Goal: Task Accomplishment & Management: Use online tool/utility

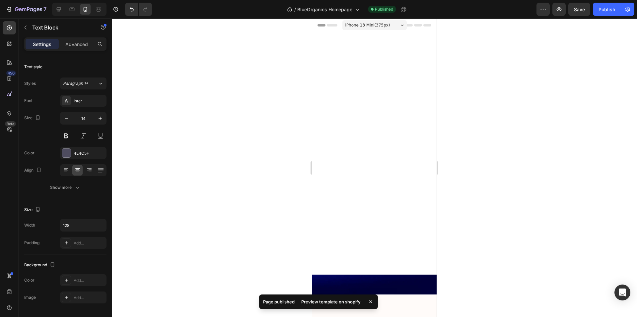
scroll to position [1704, 0]
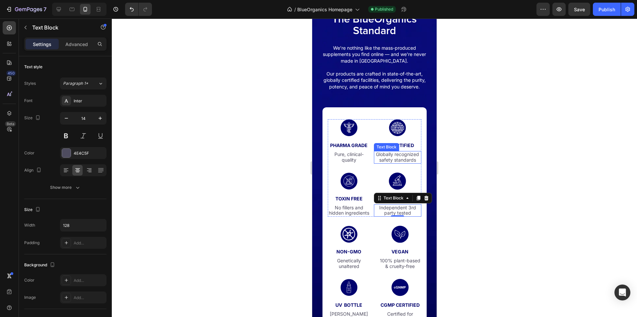
click at [407, 161] on p "Globally recognized safety standards" at bounding box center [397, 157] width 46 height 11
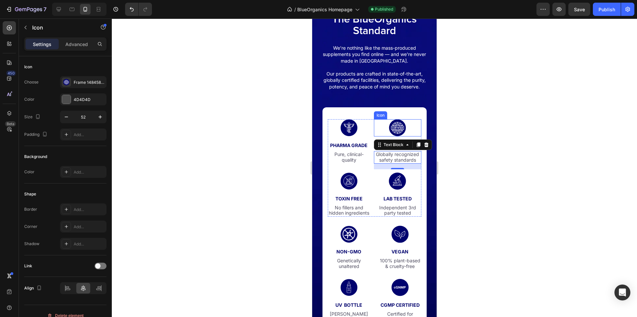
click at [385, 137] on div "Icon" at bounding box center [397, 127] width 47 height 17
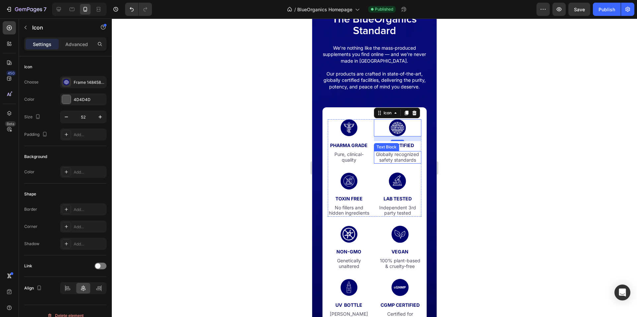
click at [407, 163] on p "Globally recognized safety standards" at bounding box center [397, 157] width 46 height 11
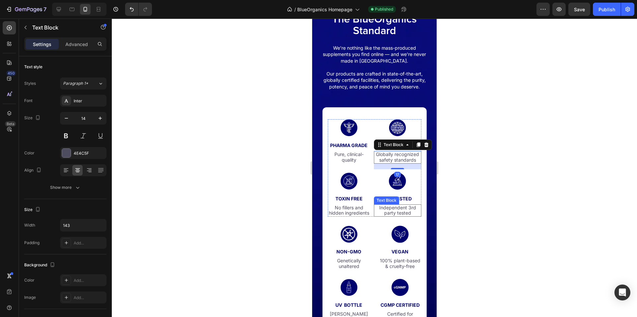
click at [402, 217] on p "Independent 3rd party tested" at bounding box center [397, 210] width 41 height 11
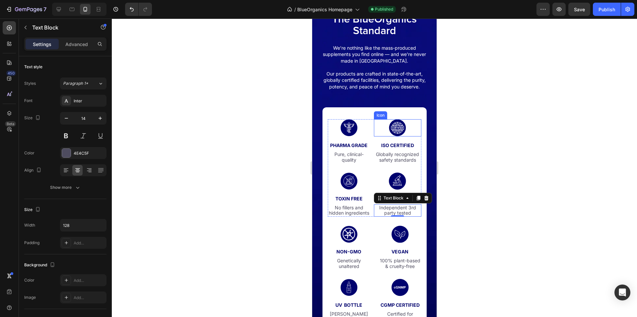
click at [398, 136] on rect at bounding box center [397, 127] width 17 height 17
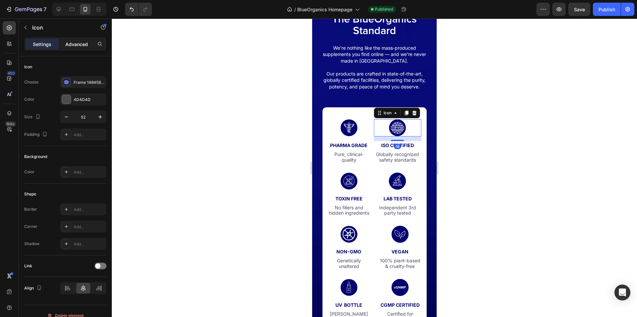
click at [71, 43] on p "Advanced" at bounding box center [76, 44] width 23 height 7
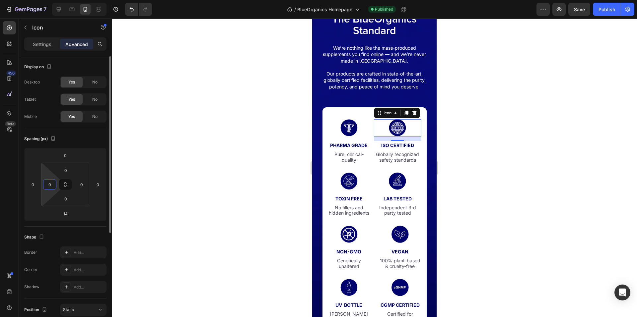
click at [47, 182] on input "0" at bounding box center [50, 185] width 10 height 10
type input "15"
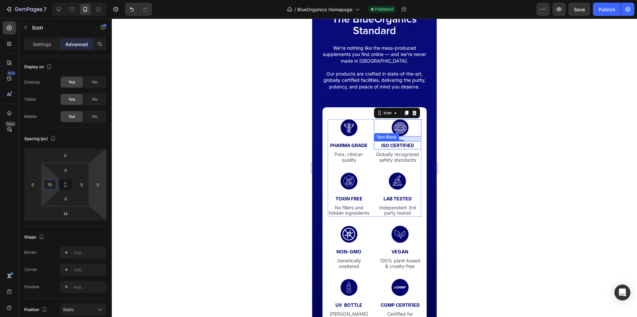
click at [411, 149] on p "ISO CERTIFIED" at bounding box center [397, 145] width 46 height 7
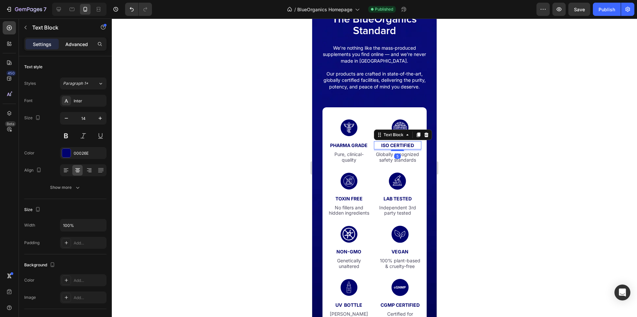
click at [80, 48] on div "Advanced" at bounding box center [76, 44] width 33 height 11
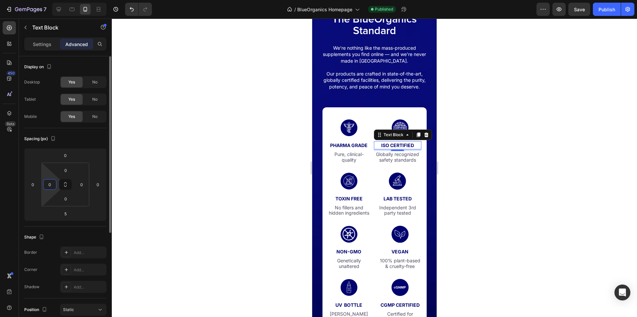
click at [50, 188] on input "0" at bounding box center [50, 185] width 10 height 10
paste input "15"
type input "15"
click at [604, 178] on div at bounding box center [374, 168] width 525 height 299
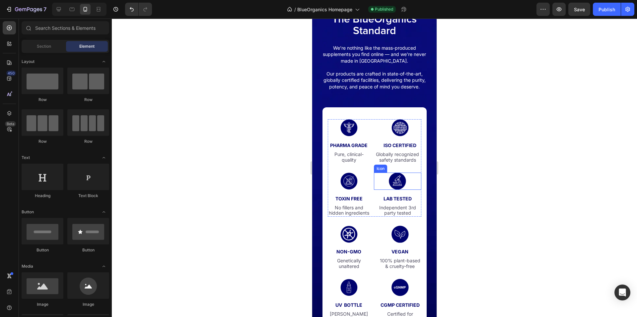
click at [404, 190] on div "Icon" at bounding box center [397, 181] width 47 height 17
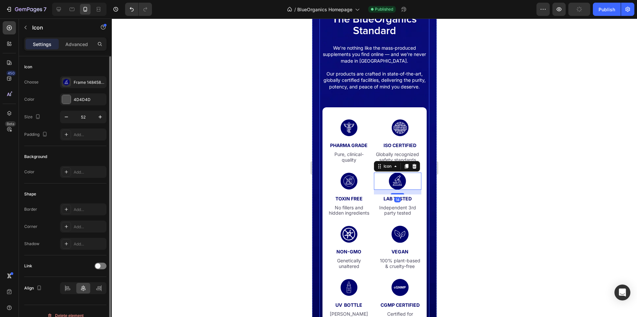
click at [73, 47] on p "Advanced" at bounding box center [76, 44] width 23 height 7
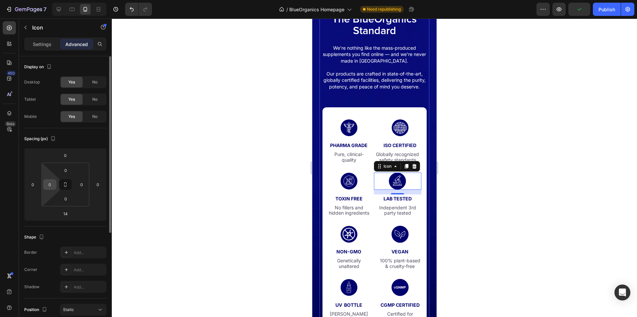
click at [53, 186] on input "0" at bounding box center [50, 185] width 10 height 10
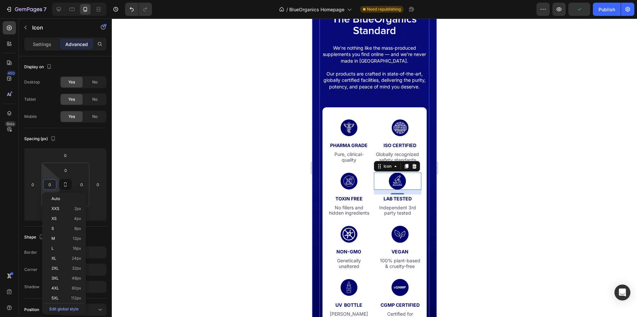
paste input "15"
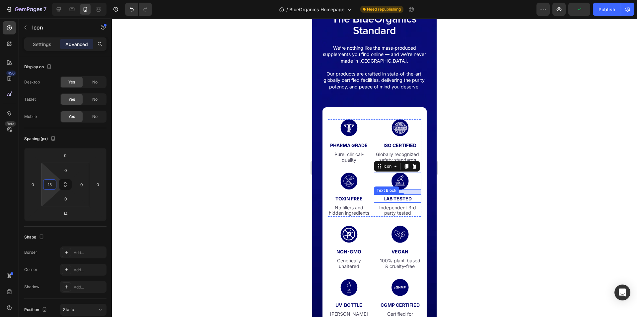
type input "15"
click at [402, 195] on div "14" at bounding box center [397, 192] width 47 height 5
click at [399, 202] on p "lab tested" at bounding box center [397, 198] width 46 height 7
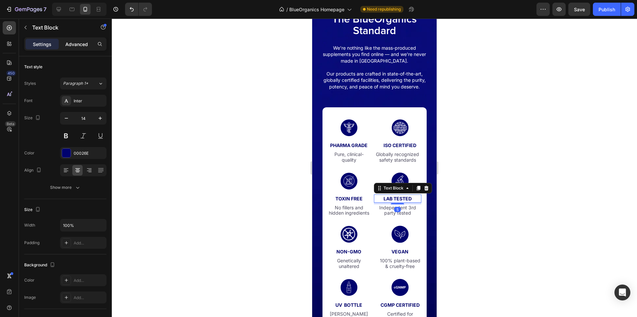
click at [76, 45] on p "Advanced" at bounding box center [76, 44] width 23 height 7
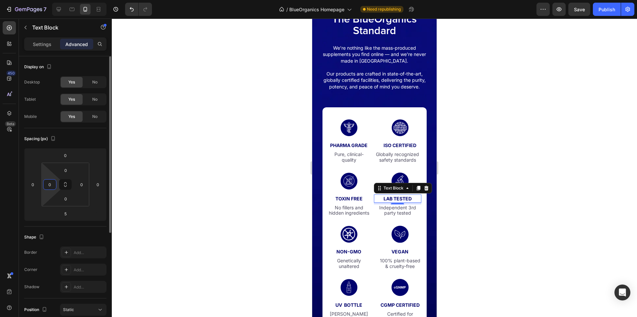
click at [48, 184] on input "0" at bounding box center [50, 185] width 10 height 10
paste input "15"
type input "15"
click at [488, 213] on div at bounding box center [374, 168] width 525 height 299
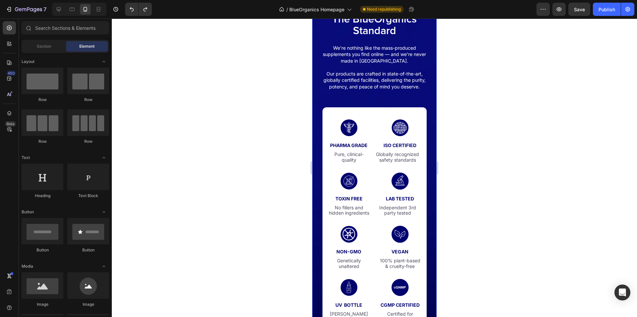
click at [487, 219] on div at bounding box center [374, 168] width 525 height 299
click at [394, 129] on icon at bounding box center [394, 128] width 1 height 2
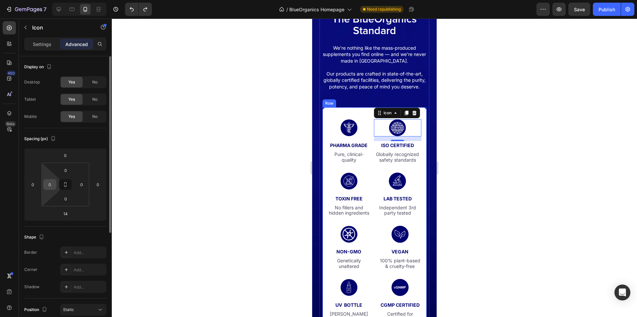
click at [53, 185] on input "0" at bounding box center [50, 185] width 10 height 10
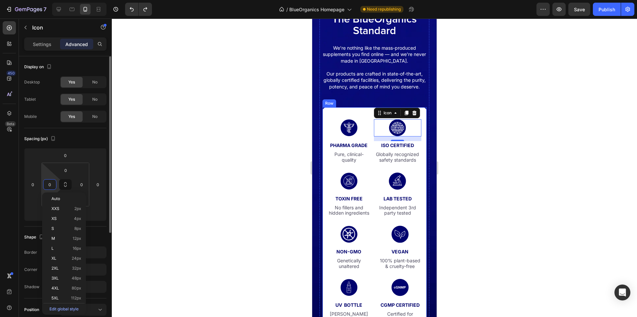
paste input "15"
type input "15"
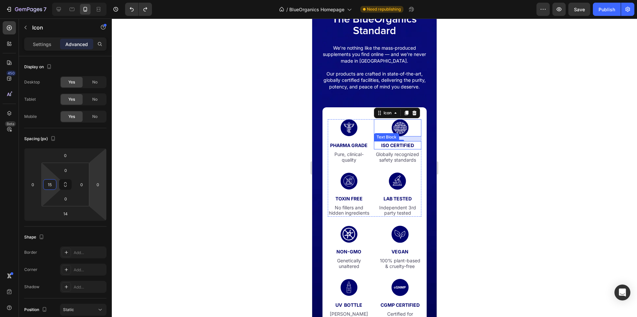
click at [404, 149] on p "ISO CERTIFIED" at bounding box center [397, 145] width 46 height 7
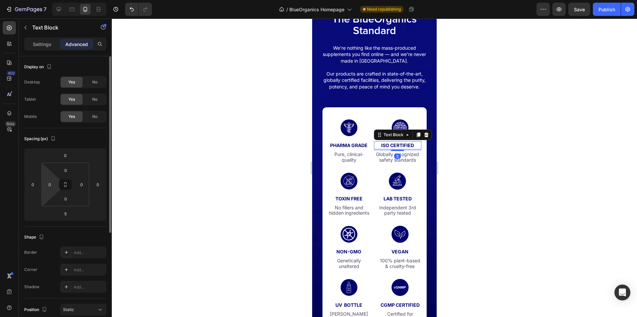
click at [57, 0] on html "7 Version history / BlueOrganics Homepage Need republishing Preview Save Publis…" at bounding box center [318, 0] width 637 height 0
click at [55, 187] on div "0" at bounding box center [49, 184] width 13 height 11
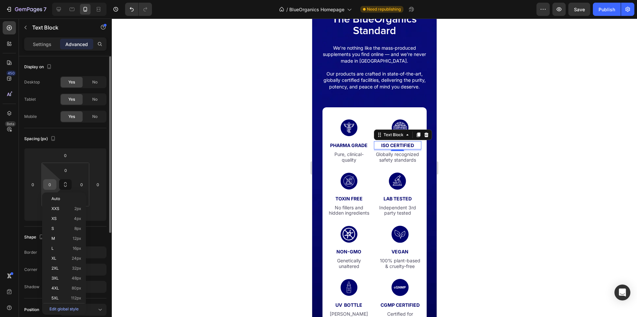
click at [54, 187] on input "0" at bounding box center [50, 185] width 10 height 10
paste input "15"
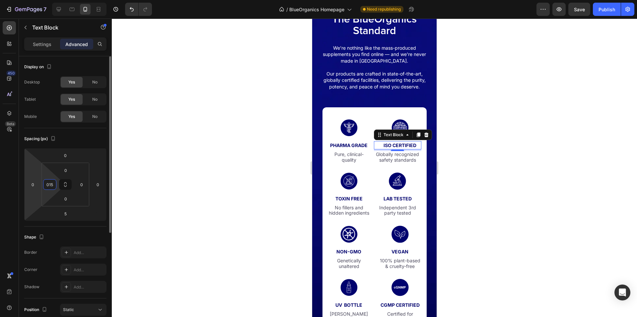
drag, startPoint x: 54, startPoint y: 187, endPoint x: 40, endPoint y: 187, distance: 13.6
click at [40, 187] on div "0 0 5 0 0 015 0 0" at bounding box center [65, 184] width 82 height 73
type input "10"
click at [397, 134] on rect at bounding box center [399, 127] width 17 height 17
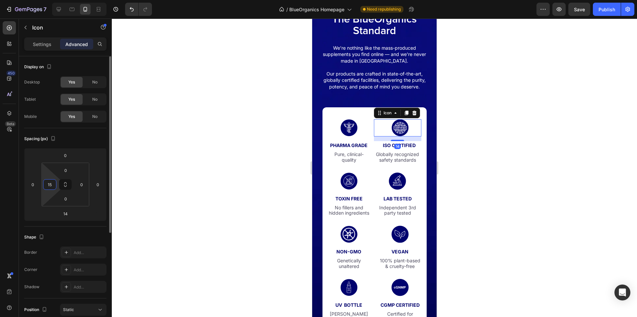
click at [52, 186] on input "15" at bounding box center [50, 185] width 10 height 10
paste input "0"
type input "10"
click at [451, 179] on div at bounding box center [374, 168] width 525 height 299
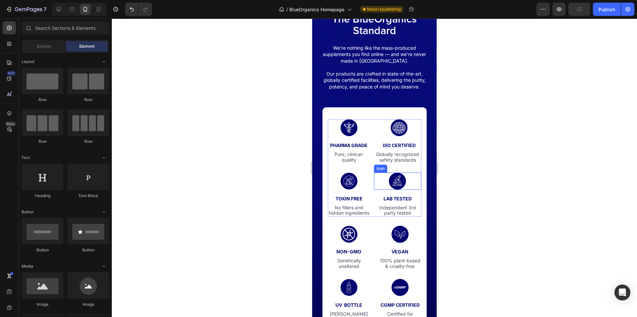
click at [391, 190] on rect at bounding box center [397, 181] width 17 height 17
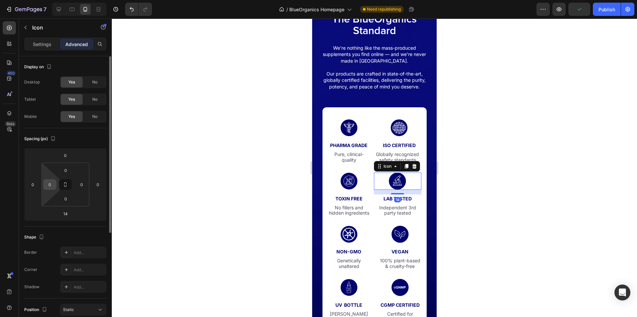
click at [48, 184] on input "0" at bounding box center [50, 185] width 10 height 10
paste input "1"
type input "10"
click at [374, 202] on p "lab tested" at bounding box center [397, 198] width 46 height 7
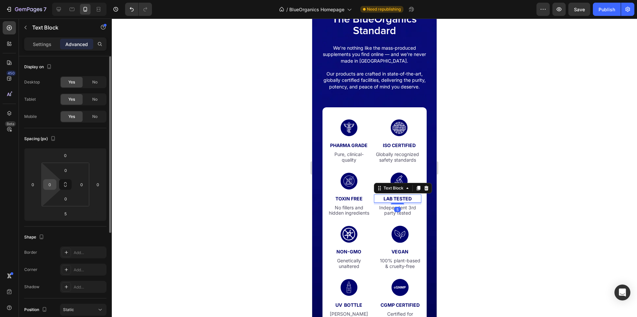
click at [52, 185] on input "0" at bounding box center [50, 185] width 10 height 10
paste input "1"
type input "10"
click at [391, 216] on p "Independent 3rd party tested" at bounding box center [397, 210] width 41 height 11
click at [55, 184] on div "0" at bounding box center [49, 184] width 13 height 11
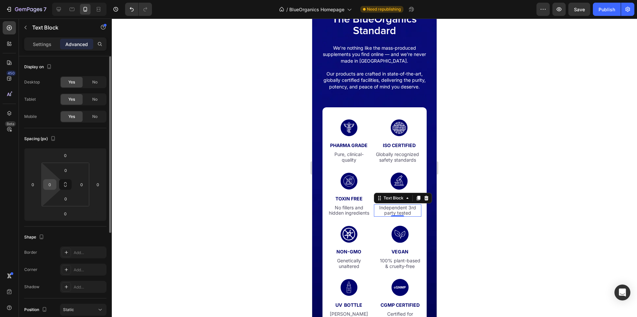
click at [55, 185] on div "0" at bounding box center [49, 184] width 13 height 11
click at [54, 186] on input "0" at bounding box center [50, 185] width 10 height 10
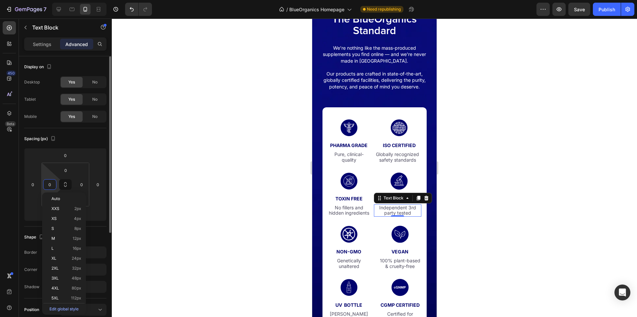
paste input "1"
type input "10"
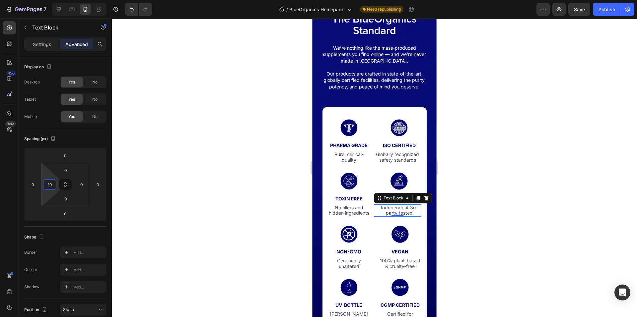
click at [477, 202] on div at bounding box center [374, 168] width 525 height 299
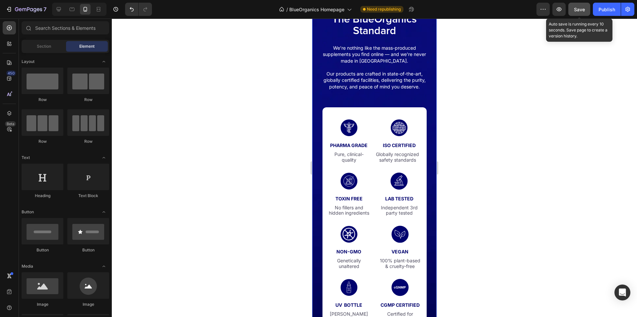
click at [582, 7] on span "Save" at bounding box center [579, 10] width 11 height 6
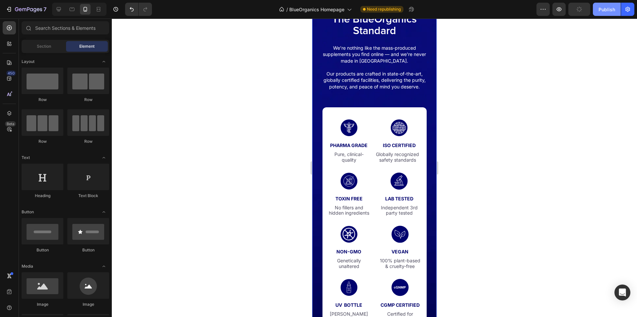
click at [610, 7] on div "Publish" at bounding box center [606, 9] width 17 height 7
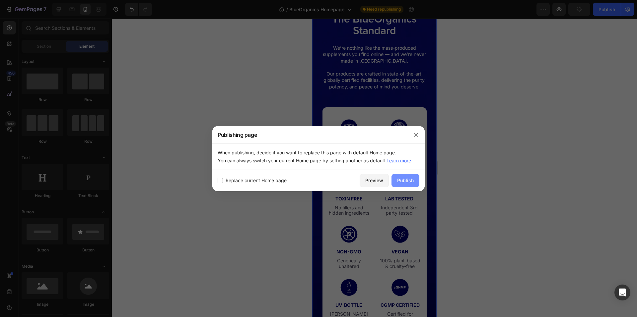
click at [408, 179] on div "Publish" at bounding box center [405, 180] width 17 height 7
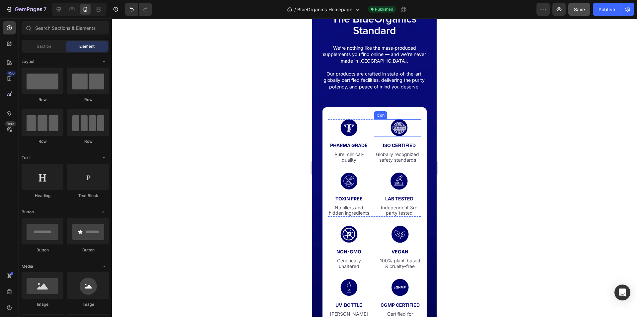
click at [395, 132] on icon at bounding box center [399, 128] width 13 height 12
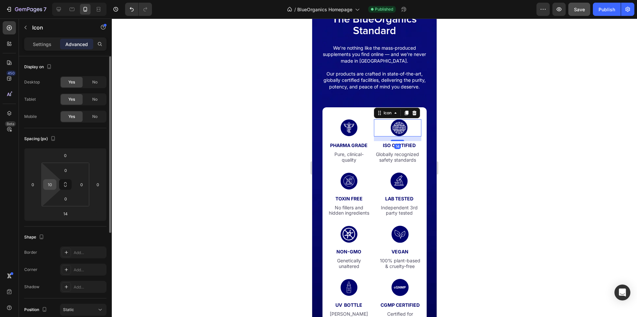
click at [49, 188] on input "10" at bounding box center [50, 185] width 10 height 10
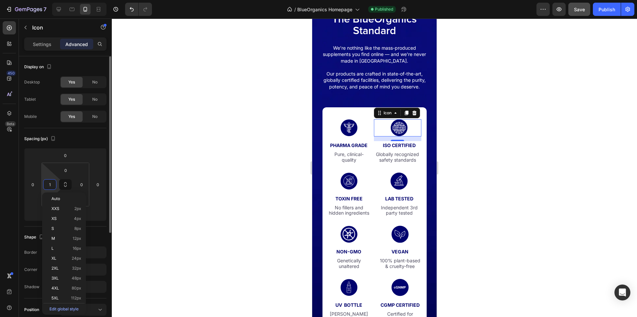
type input "12"
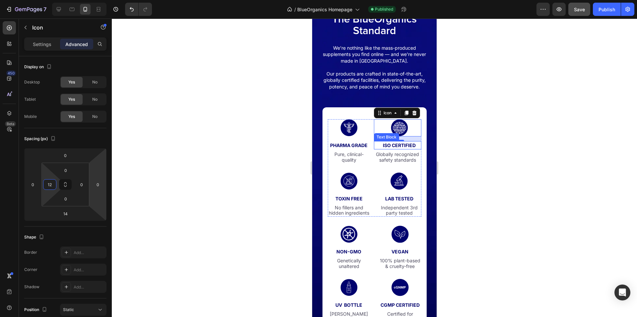
click at [397, 149] on p "ISO CERTIFIED" at bounding box center [399, 145] width 43 height 7
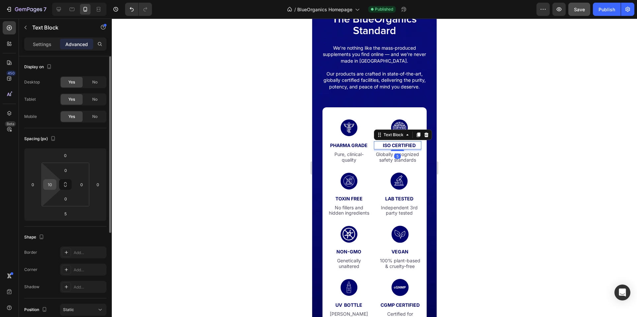
click at [48, 183] on input "10" at bounding box center [50, 185] width 10 height 10
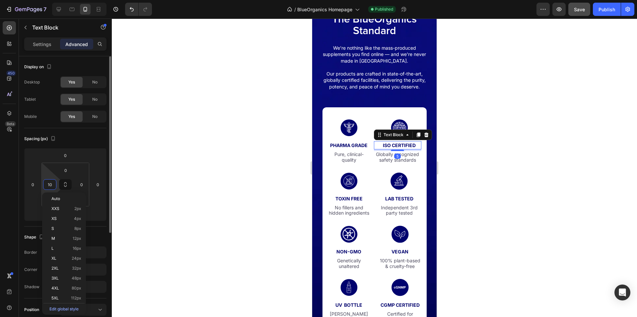
paste input "2"
type input "12"
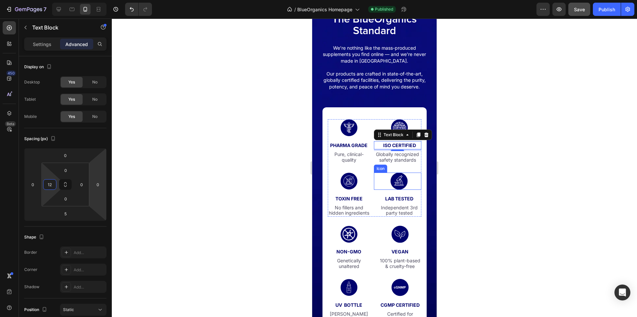
click at [399, 185] on icon at bounding box center [398, 180] width 9 height 11
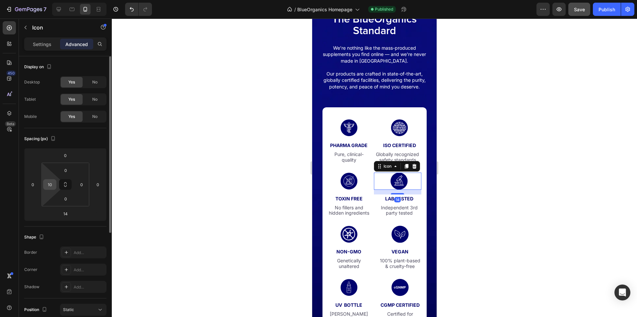
click at [49, 184] on input "10" at bounding box center [50, 185] width 10 height 10
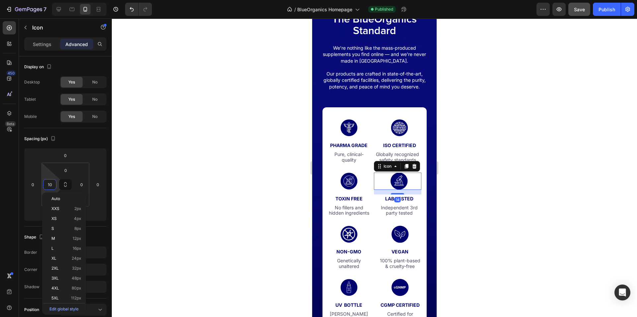
paste input "2"
type input "12"
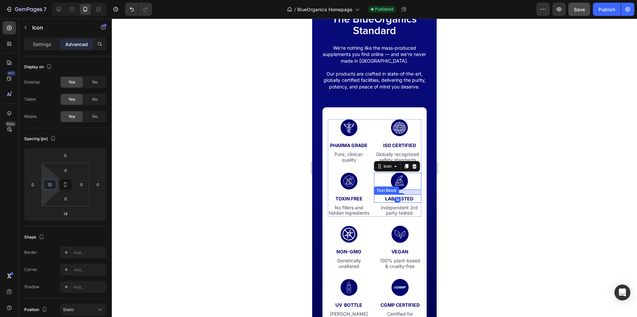
click at [411, 202] on p "lab tested" at bounding box center [399, 198] width 43 height 7
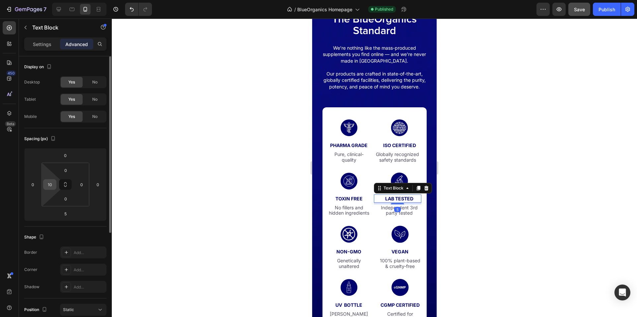
click at [43, 186] on div "10" at bounding box center [49, 184] width 13 height 11
click at [46, 185] on input "10" at bounding box center [50, 185] width 10 height 10
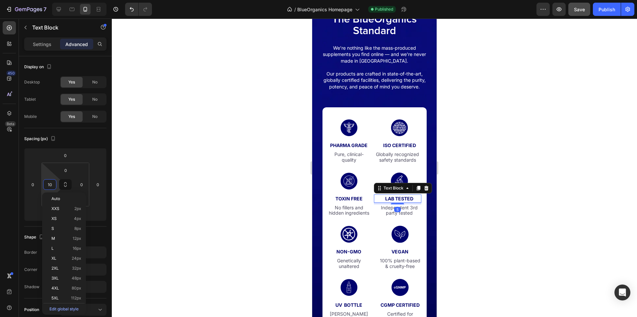
paste input "2"
type input "12"
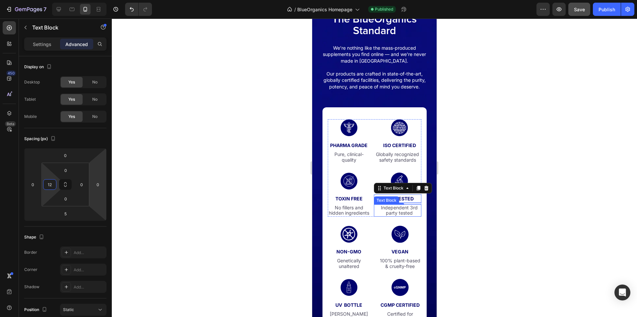
click at [389, 217] on p "Independent 3rd party tested" at bounding box center [398, 210] width 41 height 11
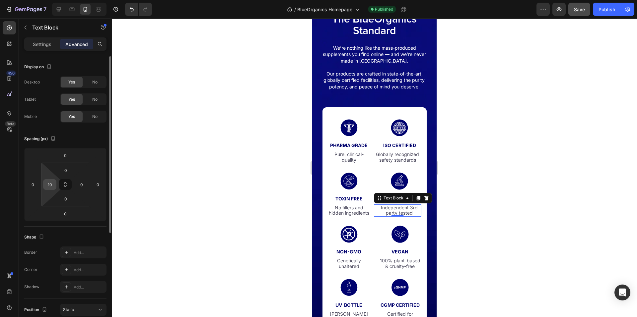
click at [44, 186] on div "10" at bounding box center [49, 184] width 13 height 11
click at [46, 183] on input "10" at bounding box center [50, 185] width 10 height 10
paste input "2"
type input "12"
click at [0, 0] on div "Spacing (px) 0 0 0 0 0 12 0 0" at bounding box center [0, 0] width 0 height 0
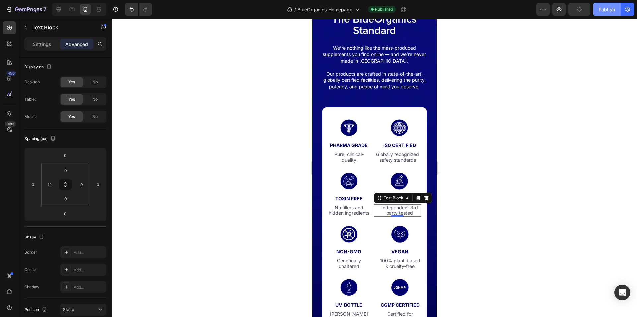
click at [605, 12] on div "Publish" at bounding box center [606, 9] width 17 height 7
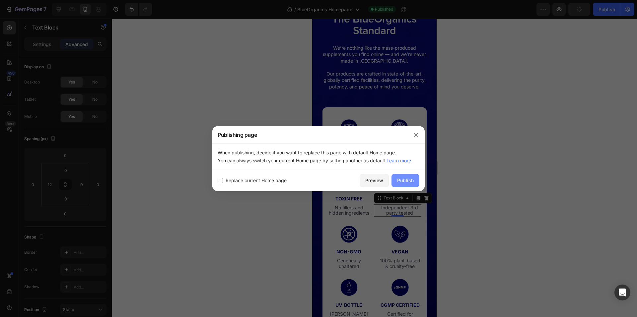
click at [404, 183] on div "Publish" at bounding box center [405, 180] width 17 height 7
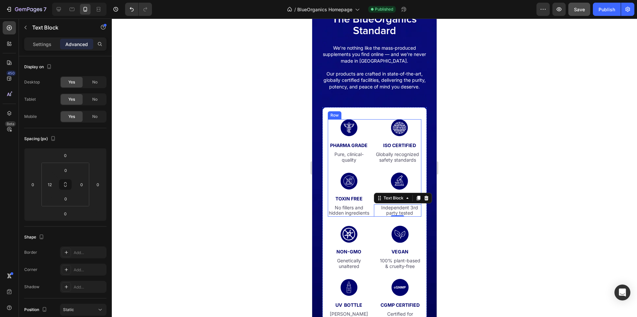
click at [370, 176] on div "Icon PHARMA GRADE Text Block Pure, clinical-quality Text Block Icon ISO CERTIFI…" at bounding box center [375, 168] width 94 height 98
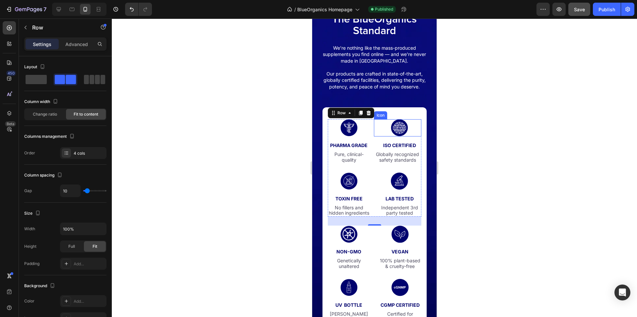
click at [391, 134] on rect at bounding box center [399, 127] width 17 height 17
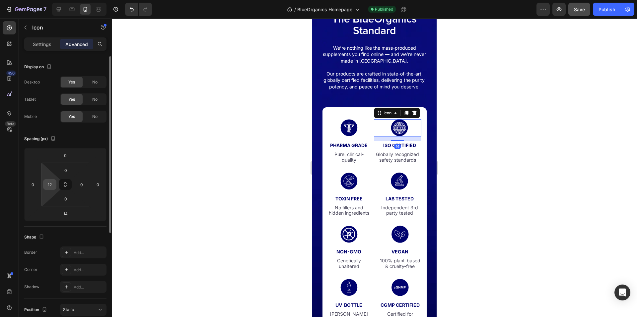
click at [49, 188] on input "12" at bounding box center [50, 185] width 10 height 10
type input "0"
click at [67, 139] on div "Spacing (px)" at bounding box center [65, 139] width 82 height 11
click at [48, 186] on input "0" at bounding box center [50, 185] width 10 height 10
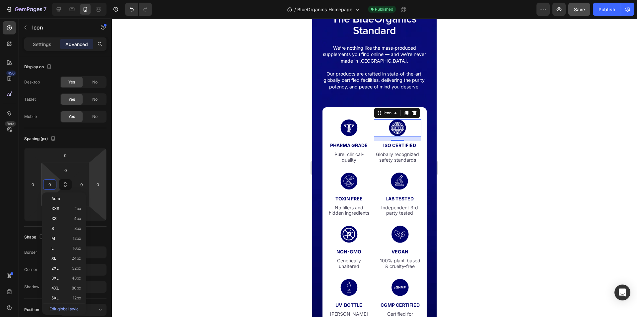
click at [397, 149] on div "14" at bounding box center [397, 146] width 7 height 5
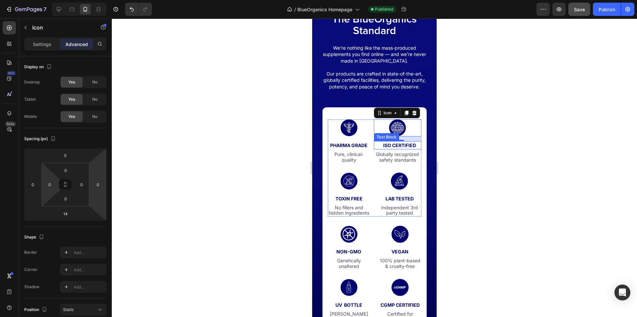
click at [388, 149] on p "ISO CERTIFIED" at bounding box center [399, 145] width 42 height 7
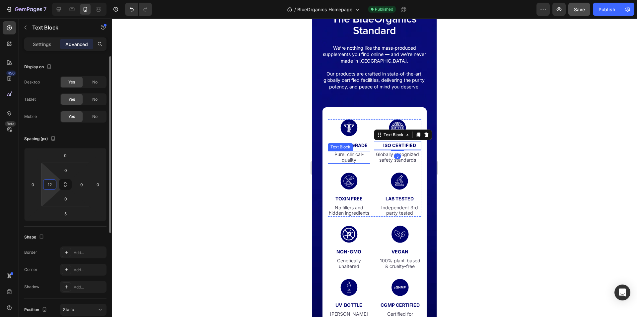
click at [48, 184] on input "12" at bounding box center [50, 185] width 10 height 10
paste input "0"
type input "0"
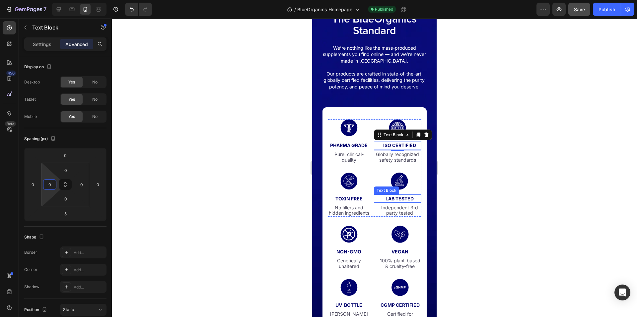
click at [415, 202] on p "lab tested" at bounding box center [399, 198] width 42 height 7
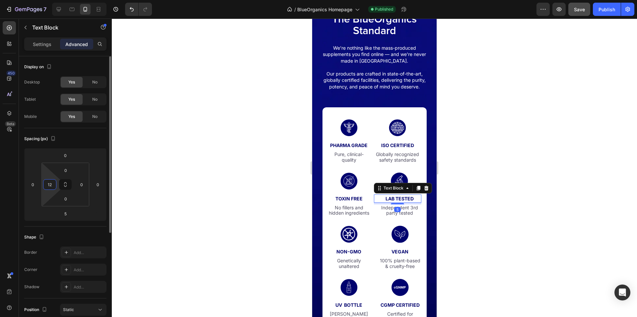
click at [53, 186] on input "12" at bounding box center [50, 185] width 10 height 10
paste input "0"
type input "0"
click at [0, 0] on div "Spacing (px) 0 0 5 0 0 0 0 0" at bounding box center [0, 0] width 0 height 0
click at [390, 214] on p "Independent 3rd party tested" at bounding box center [399, 210] width 41 height 11
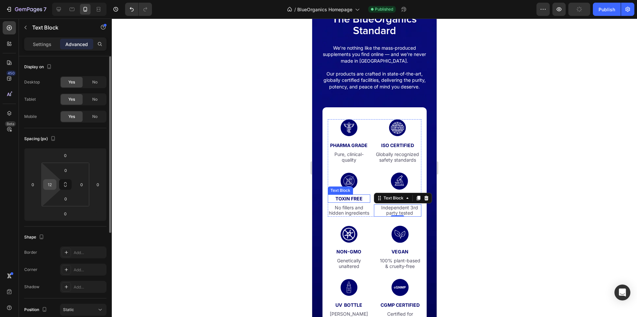
click at [54, 186] on input "12" at bounding box center [50, 185] width 10 height 10
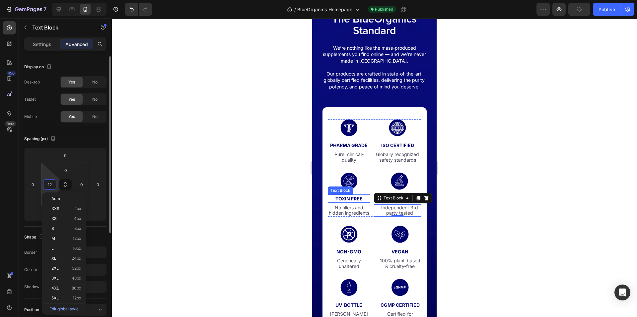
paste input "0"
type input "0"
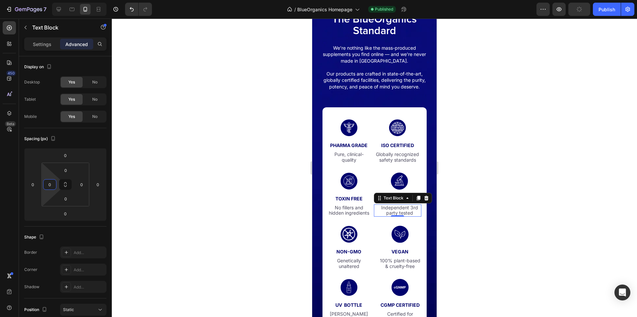
drag, startPoint x: 496, startPoint y: 195, endPoint x: 467, endPoint y: 184, distance: 30.7
click at [496, 195] on div at bounding box center [374, 168] width 525 height 299
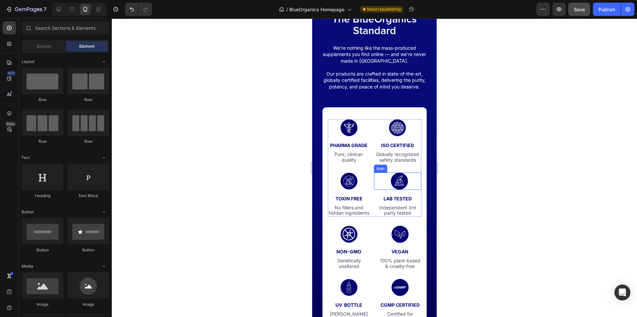
click at [405, 190] on icon at bounding box center [399, 181] width 17 height 17
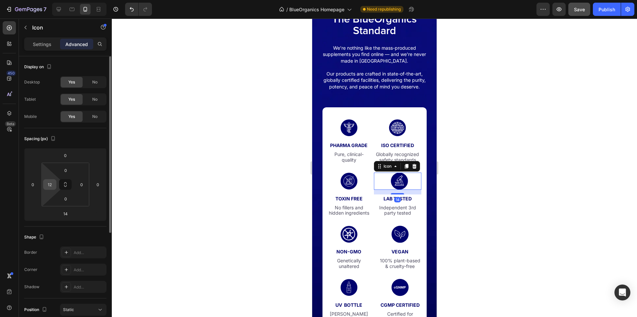
click at [48, 186] on input "12" at bounding box center [50, 185] width 10 height 10
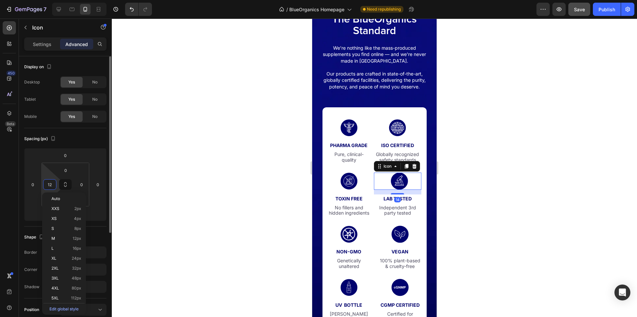
paste input "0"
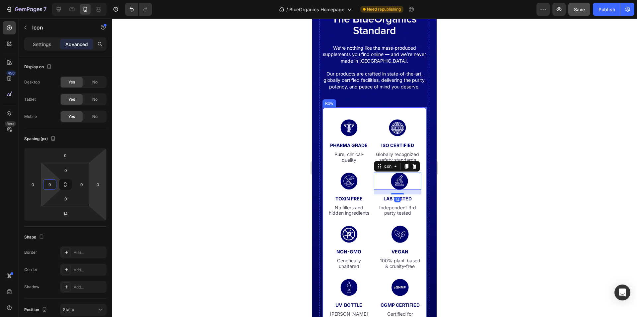
type input "0"
click at [463, 192] on div at bounding box center [374, 168] width 525 height 299
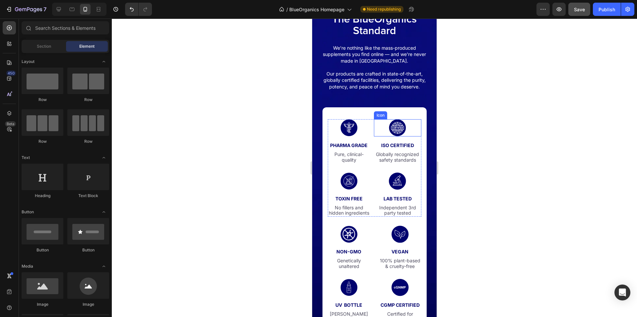
click at [395, 133] on rect at bounding box center [397, 127] width 17 height 17
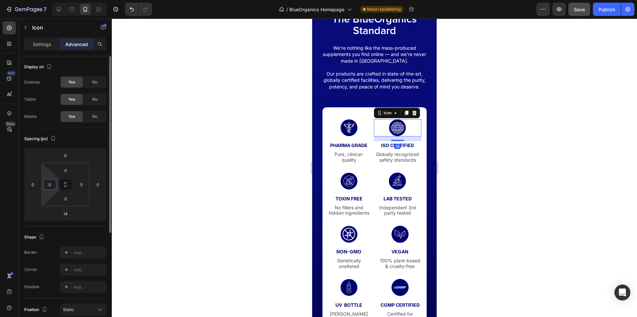
click at [52, 186] on input "0" at bounding box center [50, 185] width 10 height 10
click at [482, 188] on div at bounding box center [374, 168] width 525 height 299
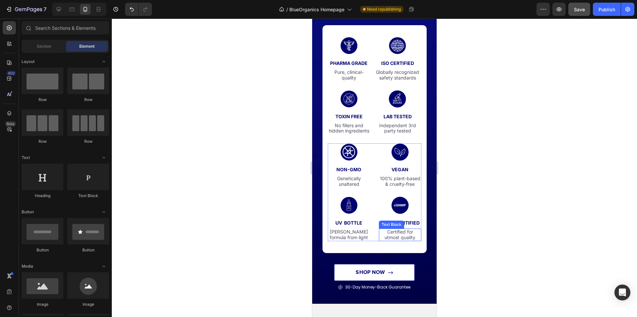
scroll to position [1804, 0]
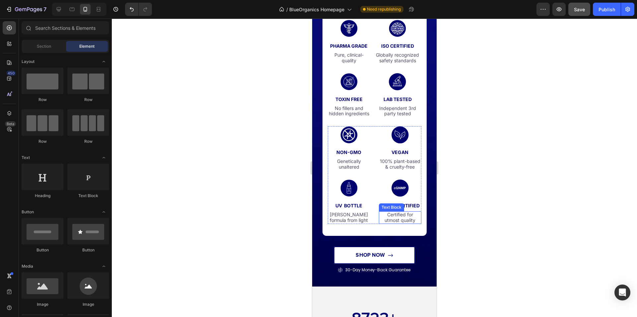
click at [387, 245] on div "Icon PHARMA GRADE Text Block Pure, clinical-quality Text Block Icon ISO CERTIFI…" at bounding box center [374, 127] width 110 height 239
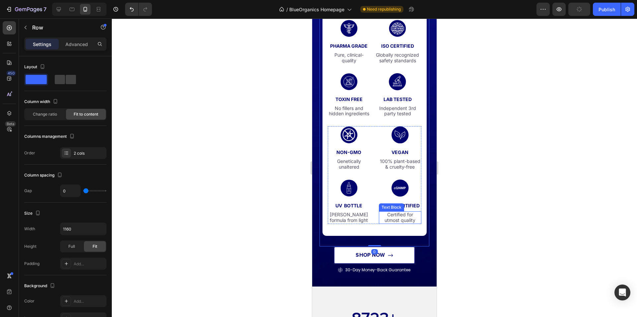
click at [392, 224] on p "Certified for utmost quality" at bounding box center [399, 217] width 41 height 11
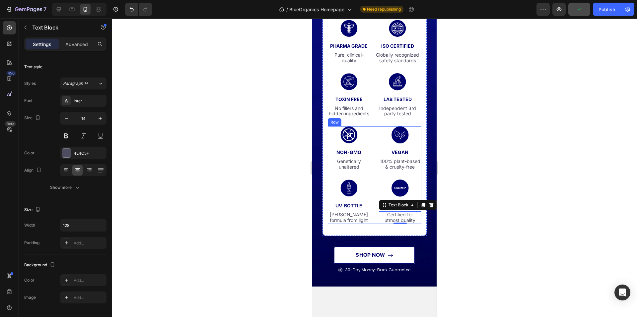
scroll to position [1704, 0]
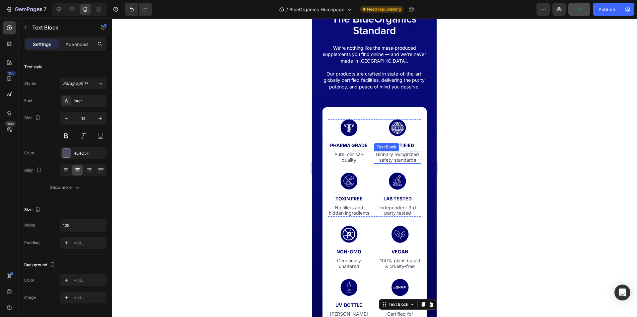
click at [387, 163] on p "Globally recognized safety standards" at bounding box center [397, 157] width 46 height 11
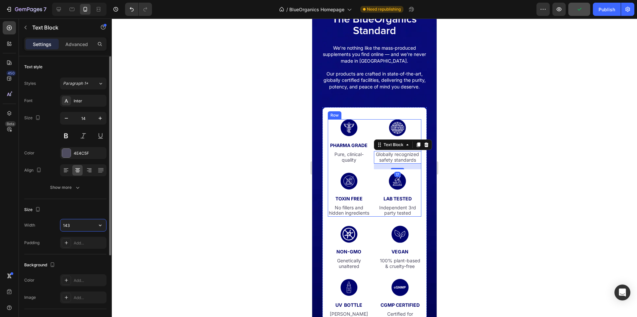
click at [88, 226] on input "143" at bounding box center [83, 226] width 46 height 12
click at [95, 205] on div "Size" at bounding box center [65, 210] width 82 height 11
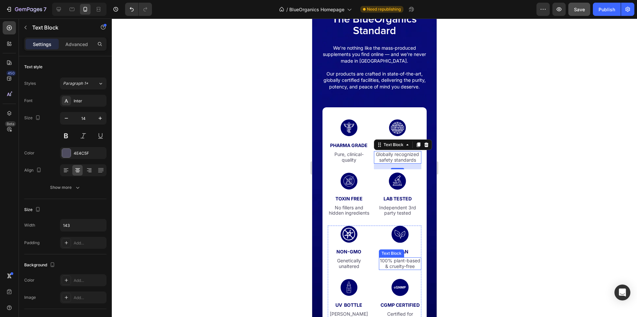
scroll to position [1738, 0]
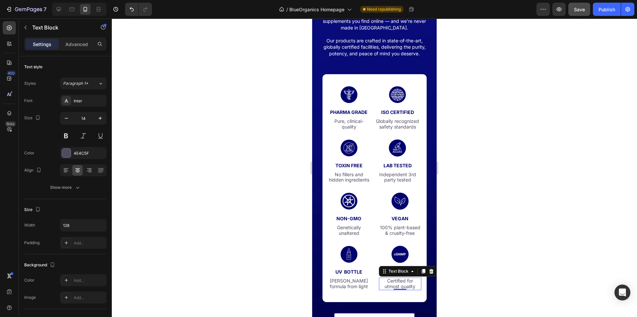
drag, startPoint x: 389, startPoint y: 290, endPoint x: 602, endPoint y: 260, distance: 215.0
click at [389, 290] on p "Certified for utmost quality" at bounding box center [399, 284] width 41 height 11
click at [83, 227] on input "128" at bounding box center [83, 226] width 46 height 12
paste input "43"
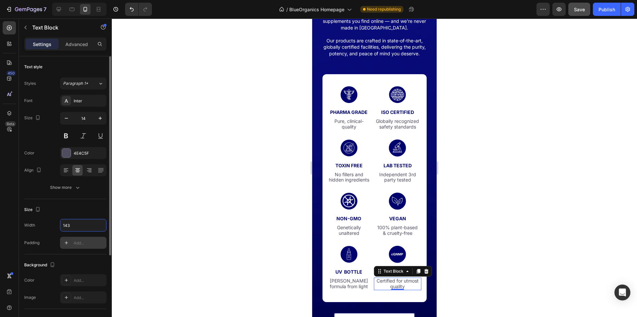
type input "143"
click at [92, 246] on div "Add..." at bounding box center [83, 243] width 46 height 12
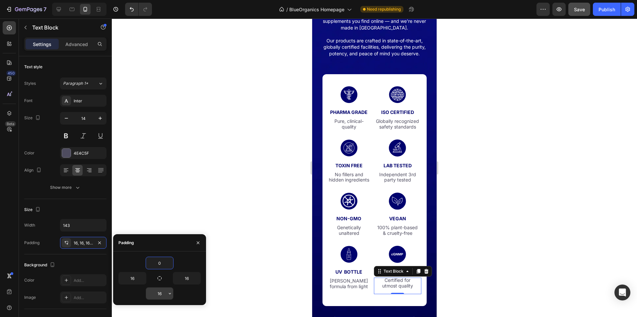
type input "0"
click at [160, 293] on input "16" at bounding box center [159, 294] width 27 height 12
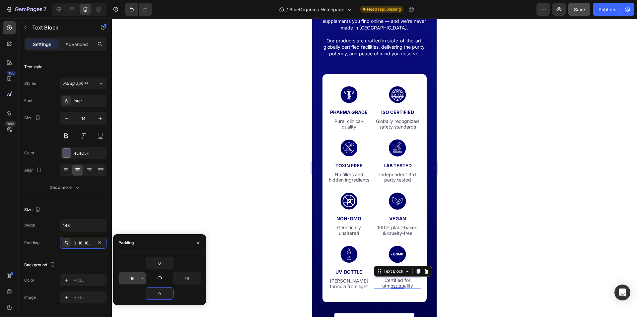
type input "0"
click at [133, 279] on input "16" at bounding box center [132, 279] width 27 height 12
type input "5"
click at [182, 279] on input "16" at bounding box center [186, 279] width 27 height 12
drag, startPoint x: 182, startPoint y: 279, endPoint x: 188, endPoint y: 279, distance: 6.3
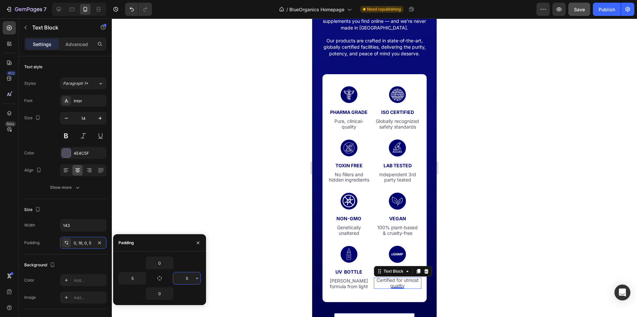
click at [188, 279] on input "5" at bounding box center [186, 279] width 27 height 12
drag, startPoint x: 188, startPoint y: 277, endPoint x: 181, endPoint y: 277, distance: 6.6
click at [181, 277] on input "10" at bounding box center [186, 279] width 27 height 12
type input "8"
click at [134, 276] on input "5" at bounding box center [132, 279] width 27 height 12
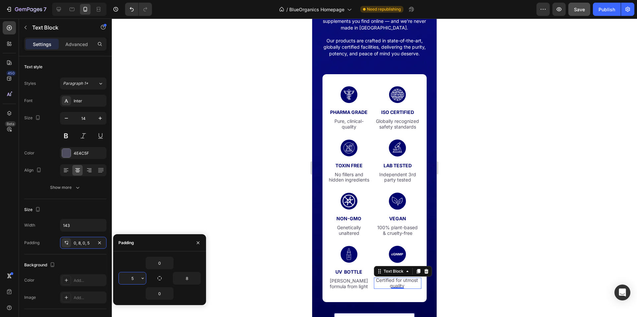
type input "8"
click at [194, 245] on button "button" at bounding box center [198, 243] width 11 height 11
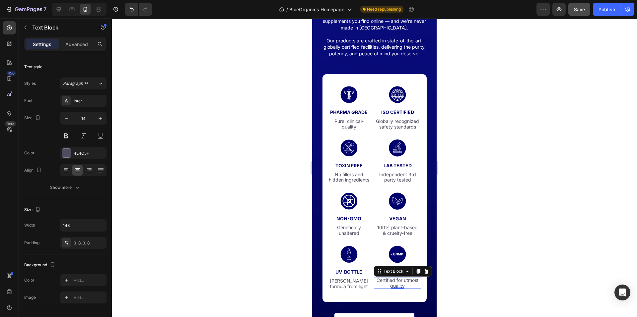
click at [592, 7] on div "Preview Save Publish" at bounding box center [585, 9] width 98 height 13
click at [594, 7] on button "Publish" at bounding box center [607, 9] width 28 height 13
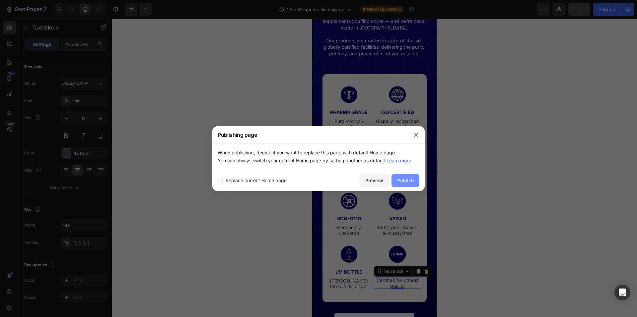
click at [412, 182] on div "Publish" at bounding box center [405, 180] width 17 height 7
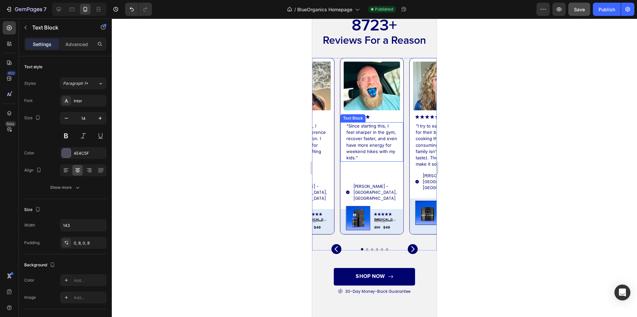
scroll to position [2069, 0]
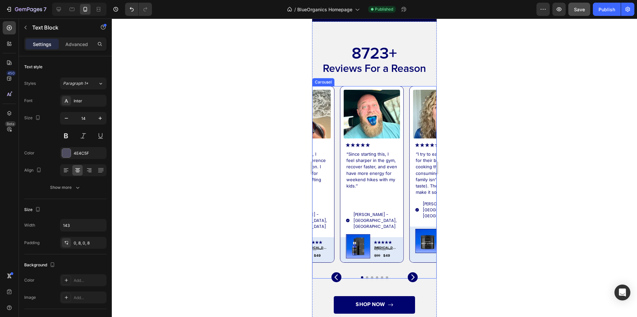
drag, startPoint x: 337, startPoint y: 186, endPoint x: 329, endPoint y: 183, distance: 8.5
click at [337, 186] on div "Image Icon Icon Icon Icon Icon Icon List “Since starting this, I feel sharper i…" at bounding box center [374, 174] width 124 height 177
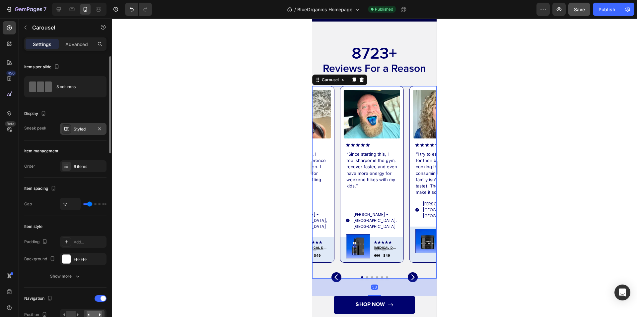
click at [85, 131] on div "Styled" at bounding box center [83, 129] width 19 height 6
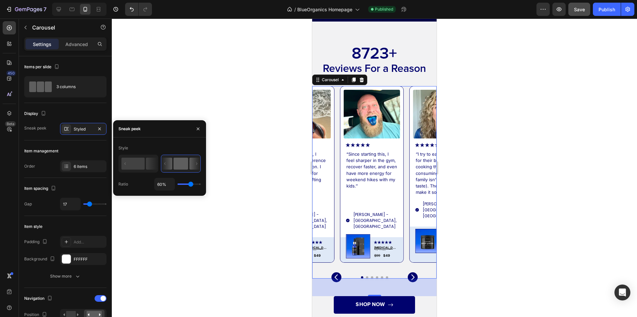
type input "67%"
type input "67"
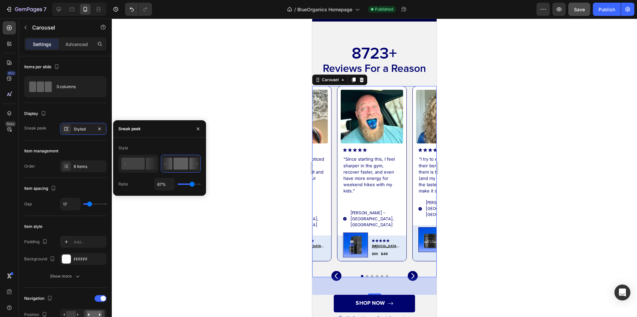
type input "69%"
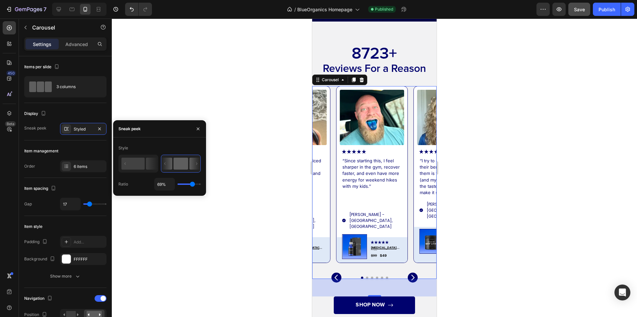
type input "69"
click at [192, 185] on input "range" at bounding box center [188, 184] width 23 height 1
type input "71%"
type input "71"
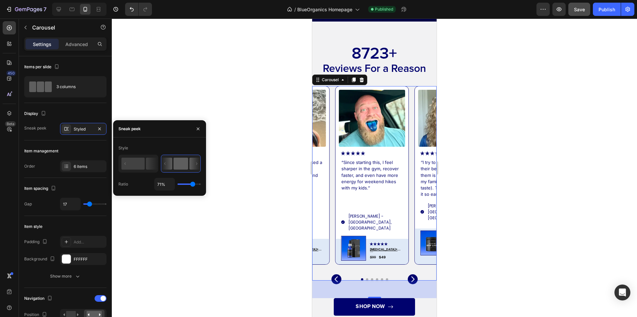
type input "72%"
type input "72"
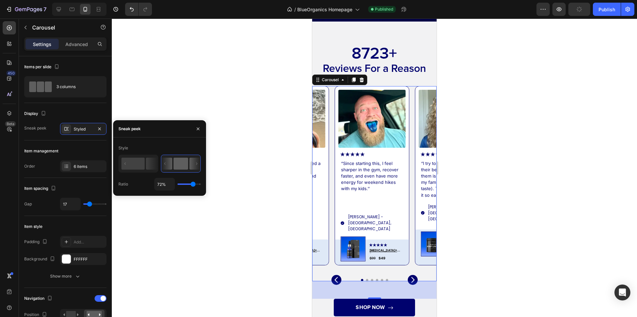
type input "74%"
type input "74"
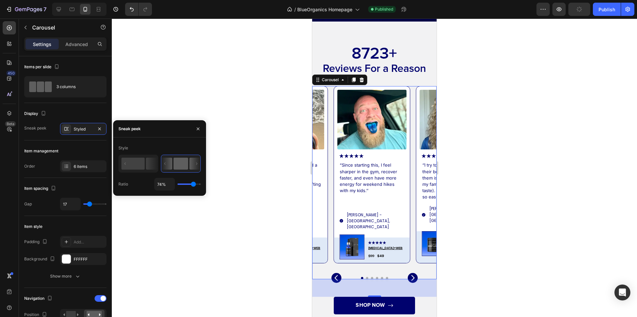
type input "78%"
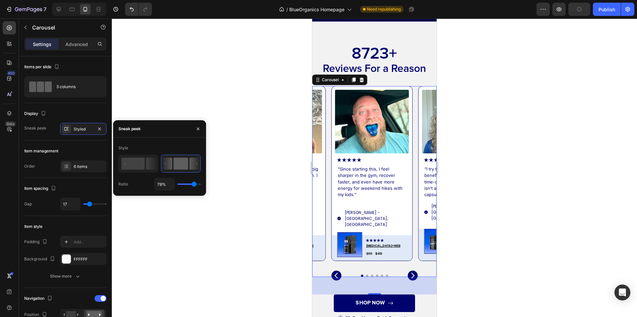
type input "78"
click at [194, 185] on input "range" at bounding box center [188, 184] width 23 height 1
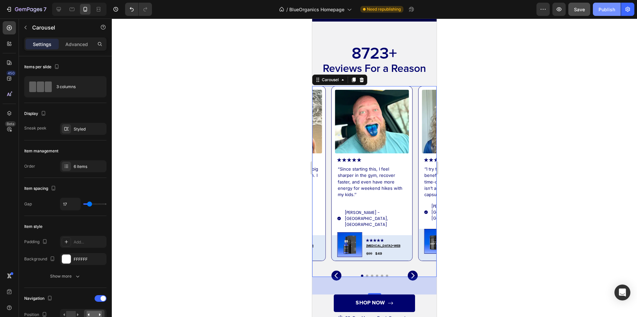
click at [604, 10] on div "Publish" at bounding box center [606, 9] width 17 height 7
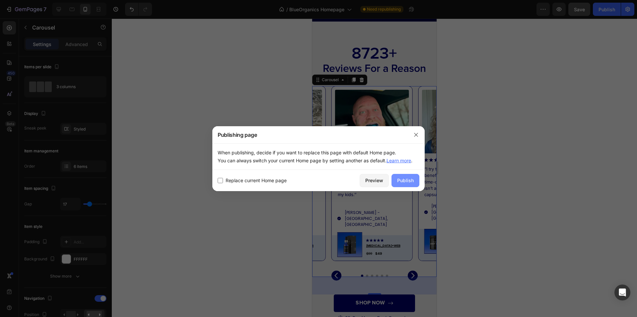
click at [408, 184] on button "Publish" at bounding box center [405, 180] width 28 height 13
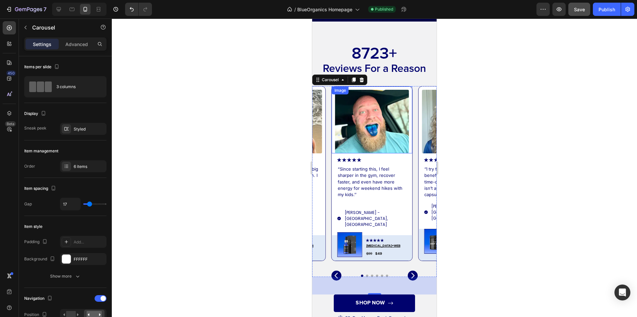
click at [367, 133] on img at bounding box center [372, 122] width 74 height 64
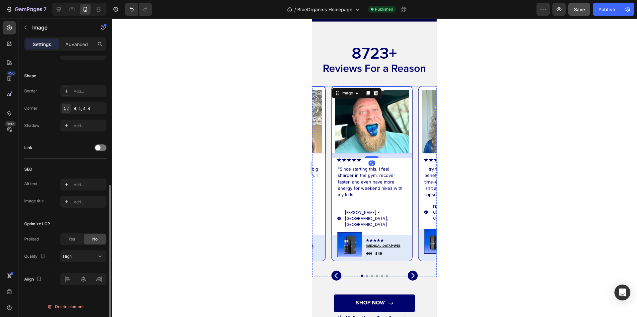
scroll to position [237, 0]
click at [496, 139] on div at bounding box center [374, 168] width 525 height 299
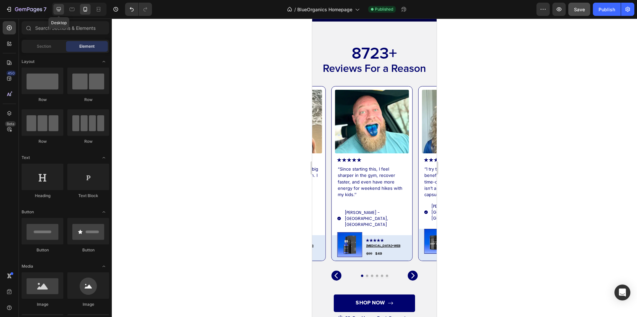
click at [57, 9] on icon at bounding box center [58, 9] width 7 height 7
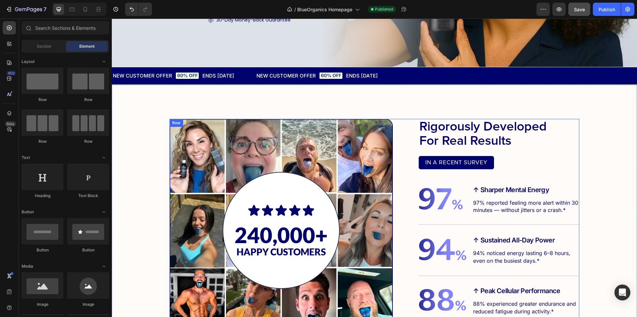
scroll to position [1051, 0]
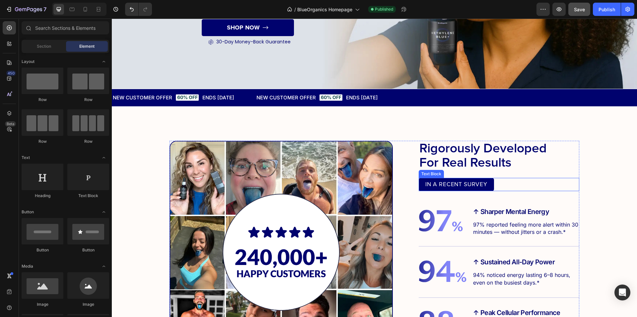
click at [431, 190] on div "IN A RECENT SURVEY" at bounding box center [456, 184] width 75 height 13
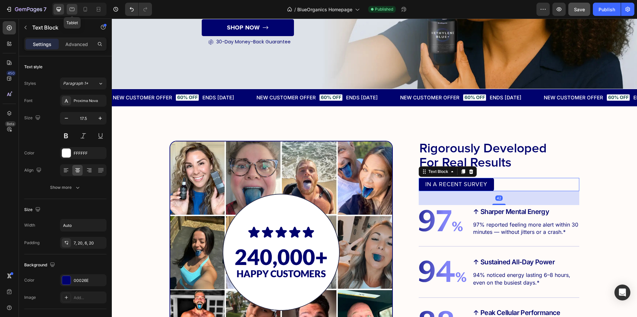
click at [68, 7] on div at bounding box center [72, 9] width 11 height 11
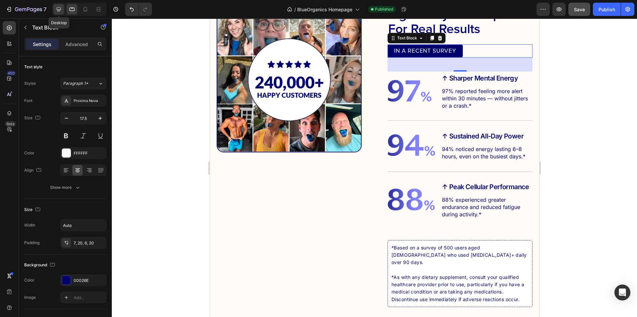
scroll to position [1187, 0]
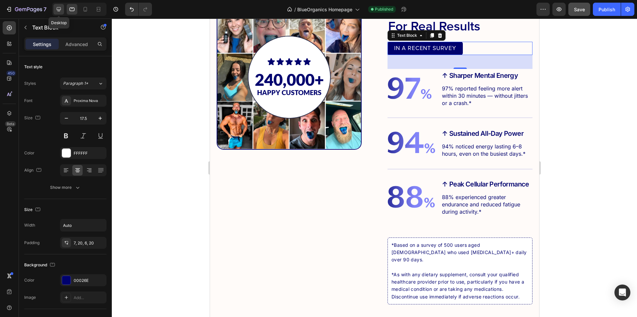
click at [56, 8] on icon at bounding box center [58, 9] width 7 height 7
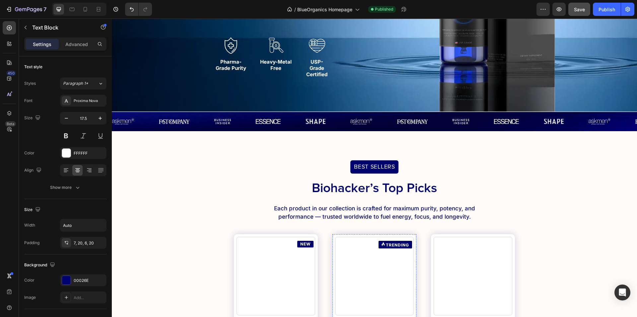
scroll to position [59, 0]
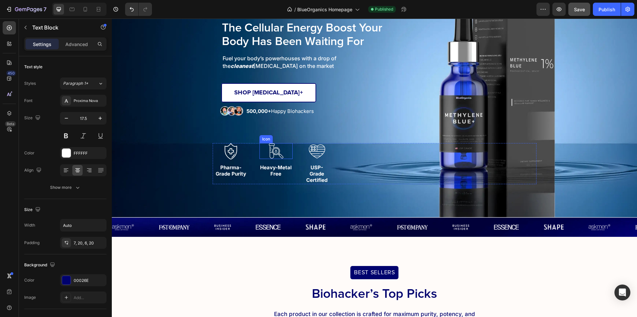
click at [268, 158] on icon at bounding box center [276, 151] width 16 height 16
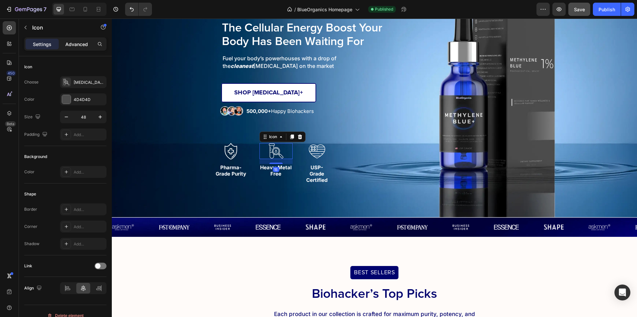
click at [78, 45] on p "Advanced" at bounding box center [76, 44] width 23 height 7
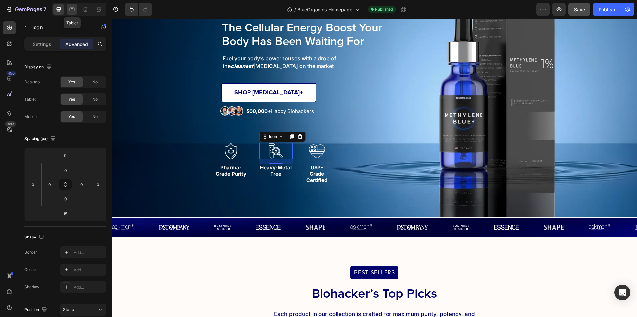
click at [75, 11] on icon at bounding box center [72, 9] width 7 height 7
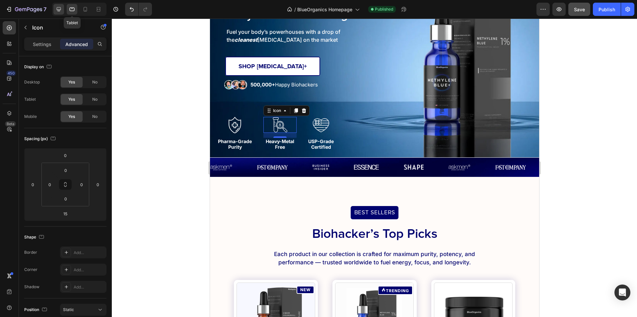
scroll to position [135, 0]
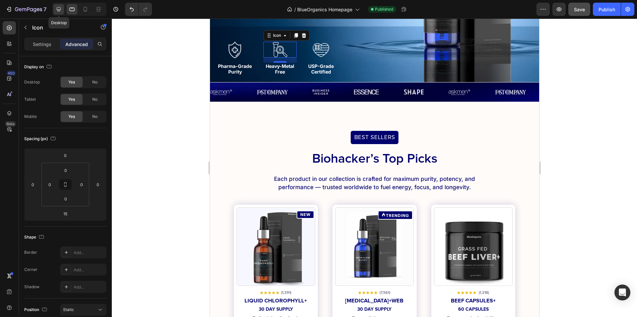
click at [56, 11] on icon at bounding box center [58, 9] width 7 height 7
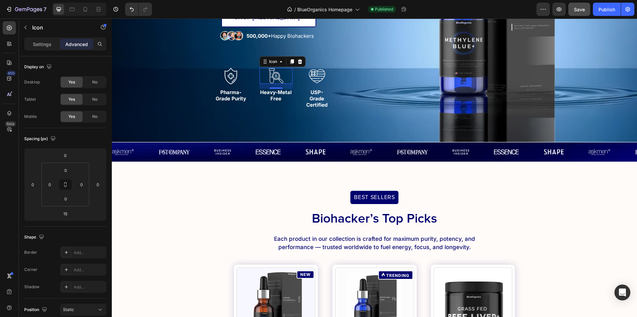
scroll to position [160, 0]
